Goal: Obtain resource: Download file/media

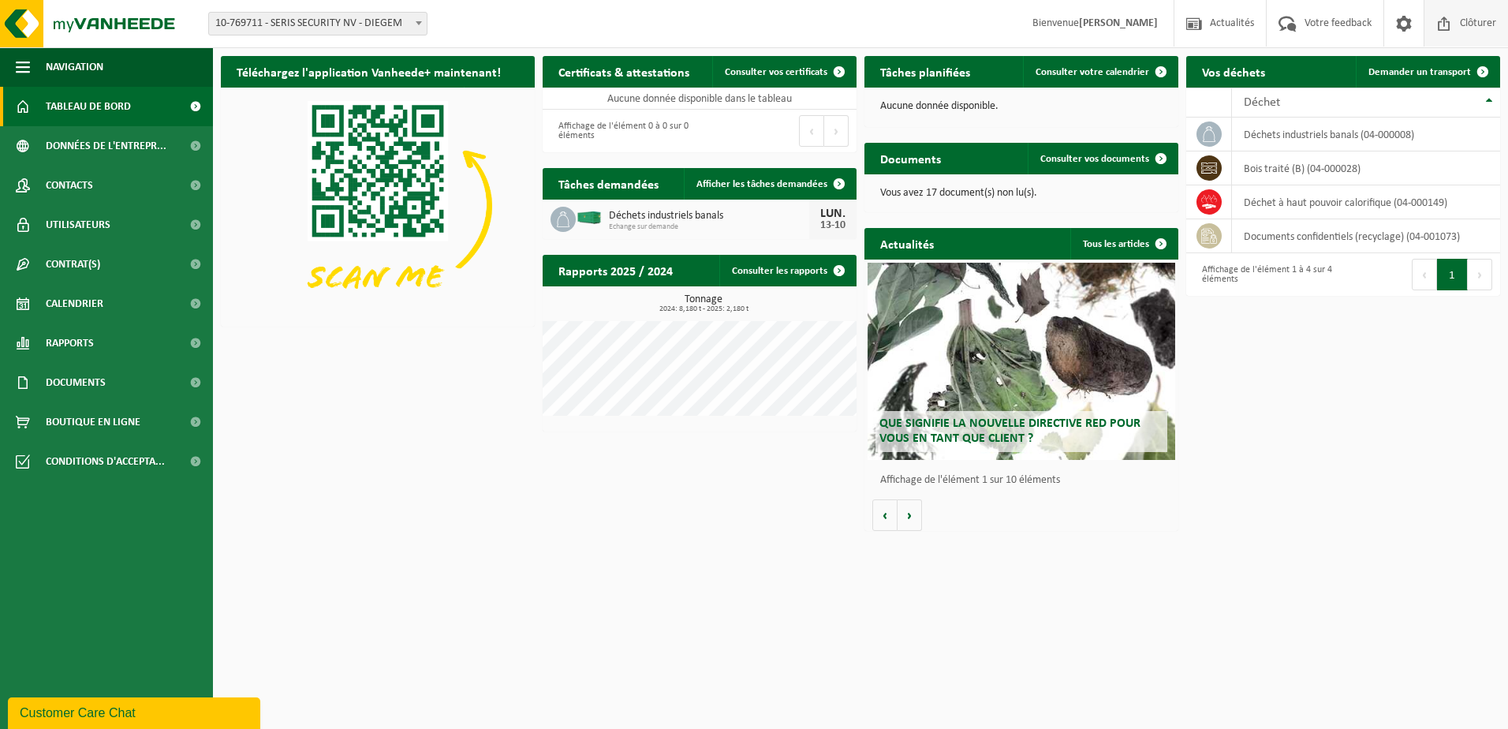
click at [1473, 17] on span "Clôturer" at bounding box center [1478, 23] width 44 height 47
click at [911, 199] on p "Vous avez 17 document(s) non lu(s)." at bounding box center [1021, 193] width 282 height 11
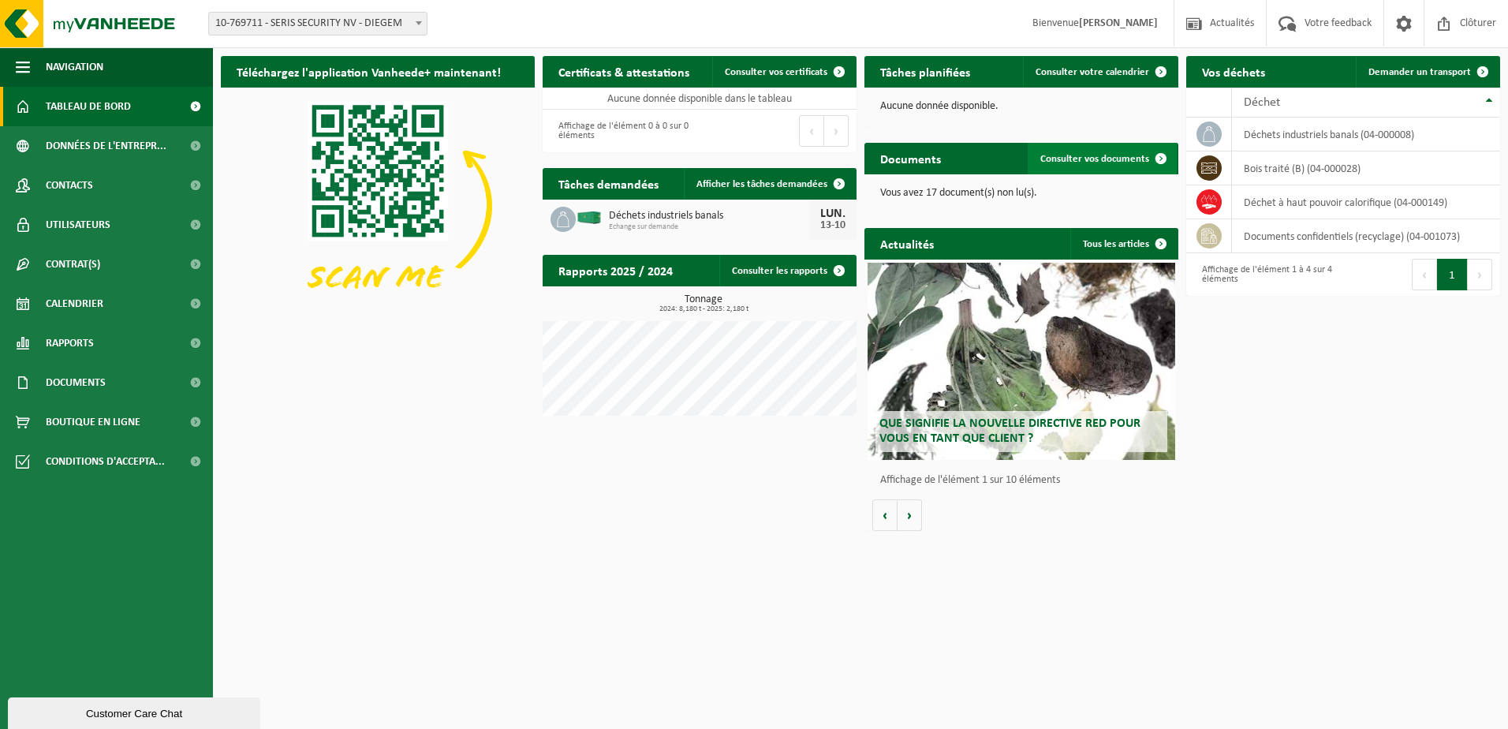
click at [1104, 155] on span "Consulter vos documents" at bounding box center [1094, 159] width 109 height 10
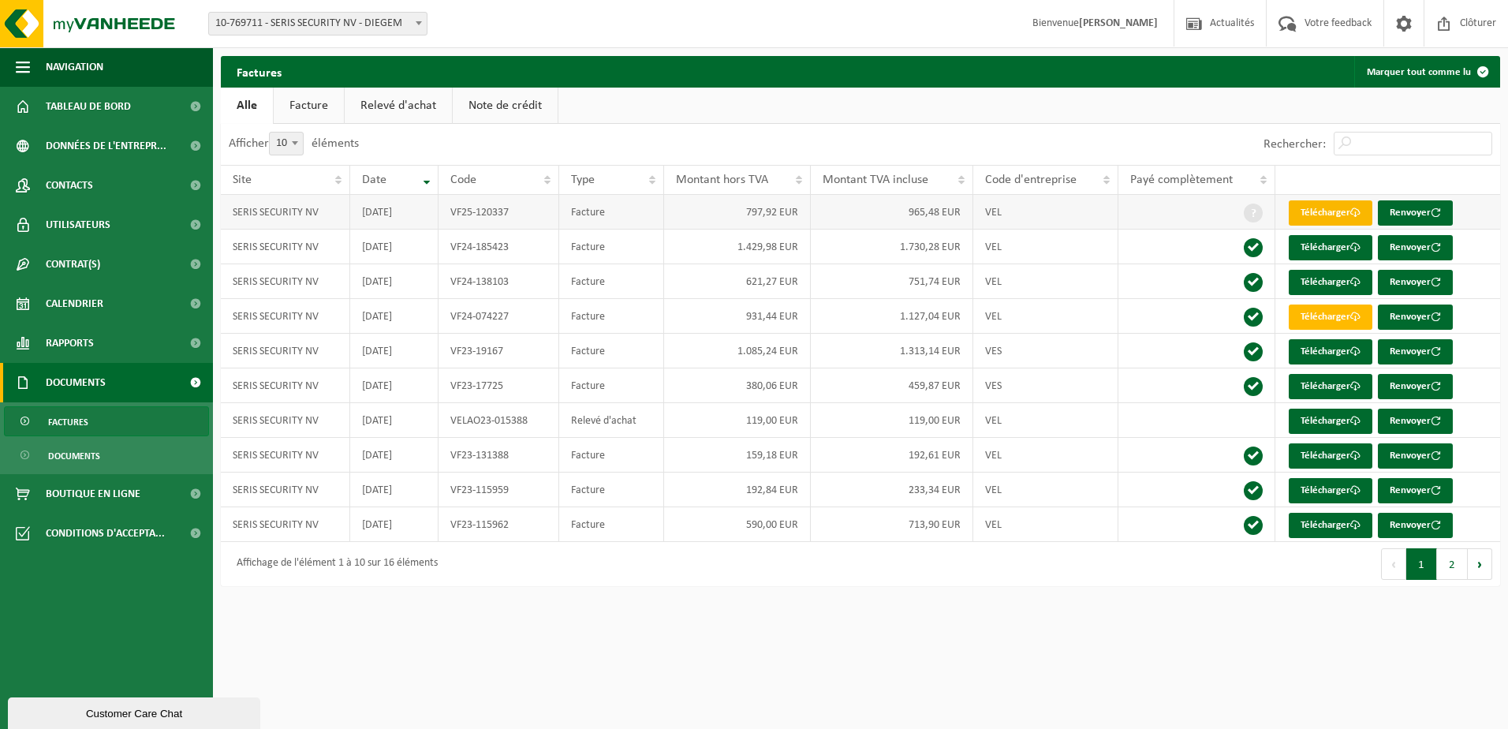
click at [1321, 208] on link "Télécharger" at bounding box center [1331, 212] width 84 height 25
